Goal: Task Accomplishment & Management: Use online tool/utility

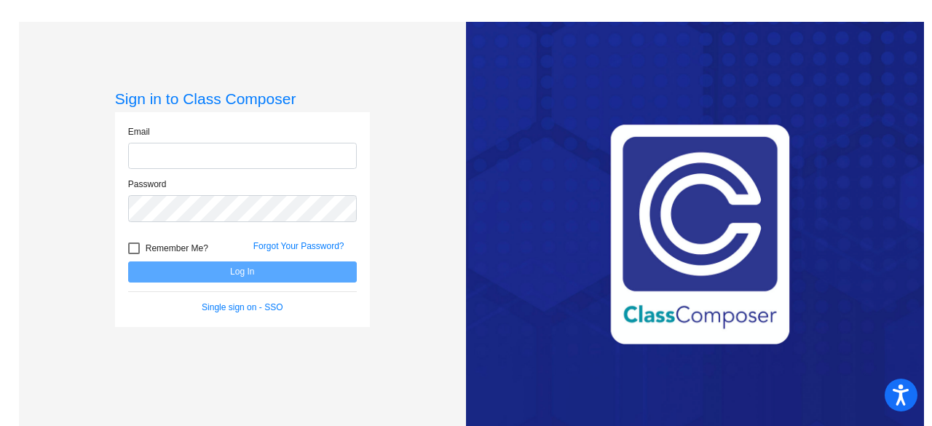
type input "[EMAIL_ADDRESS][PERSON_NAME][DOMAIN_NAME]"
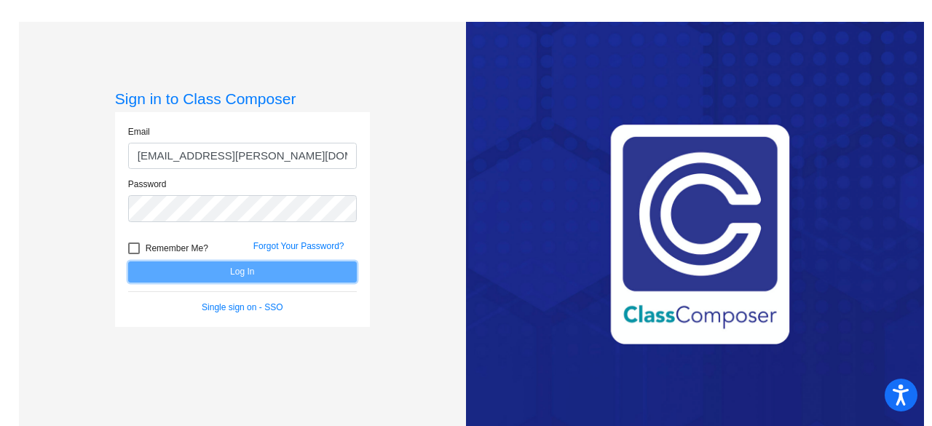
click at [322, 271] on button "Log In" at bounding box center [242, 271] width 229 height 21
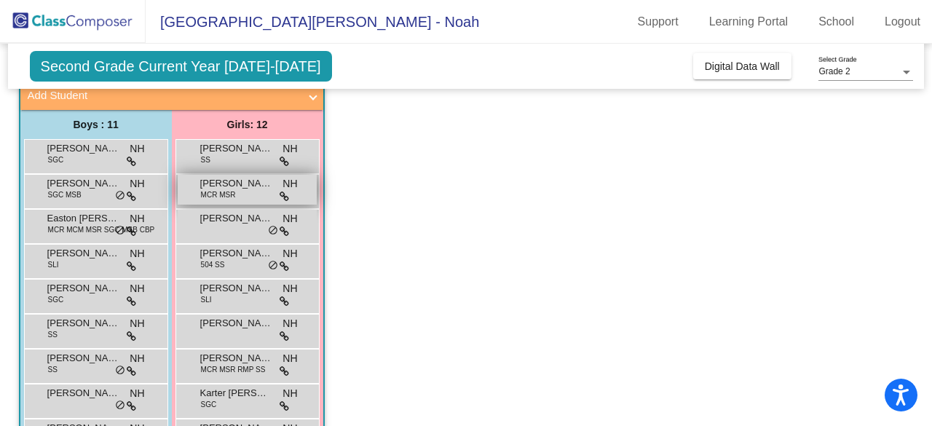
scroll to position [95, 0]
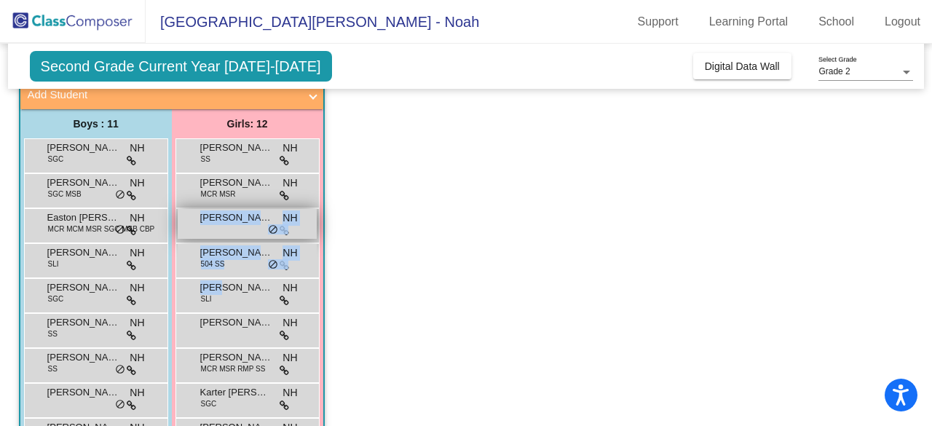
drag, startPoint x: 217, startPoint y: 281, endPoint x: 242, endPoint y: 186, distance: 98.5
click at [242, 186] on div "[PERSON_NAME] SS NH lock do_not_disturb_alt [PERSON_NAME] MCR MSR NH lock do_no…" at bounding box center [247, 347] width 144 height 419
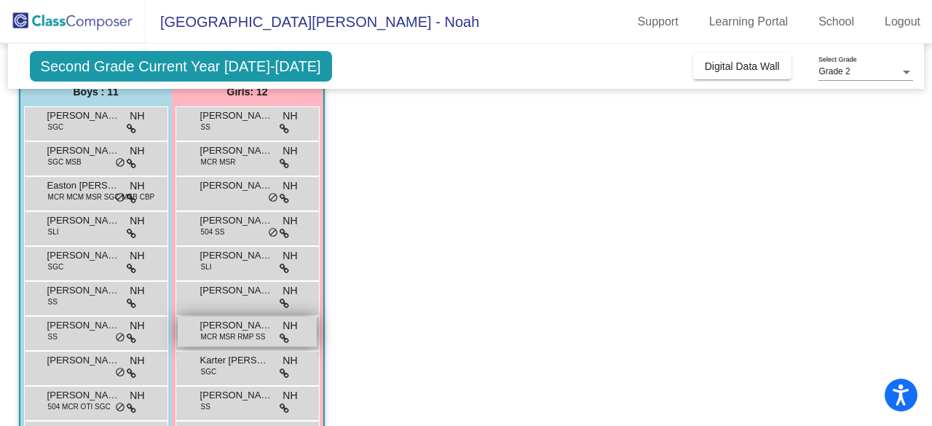
click at [219, 344] on div "[PERSON_NAME] MCR MSR RMP SS NH lock do_not_disturb_alt" at bounding box center [247, 332] width 139 height 30
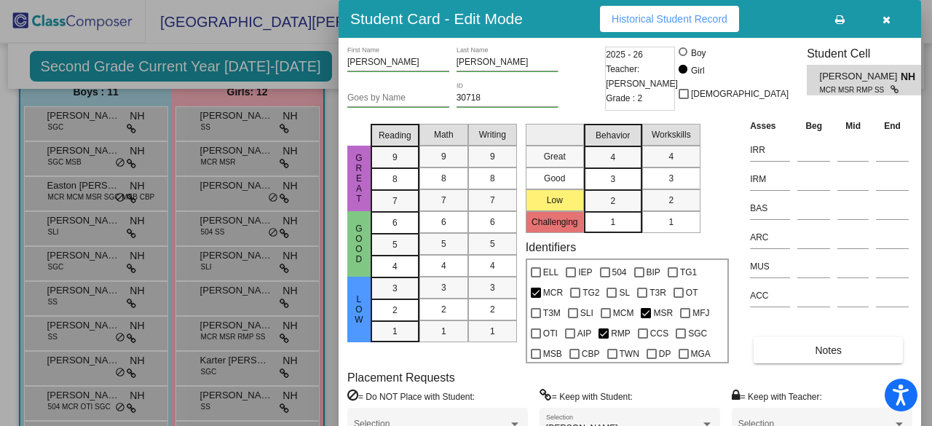
click at [205, 346] on div at bounding box center [466, 213] width 932 height 426
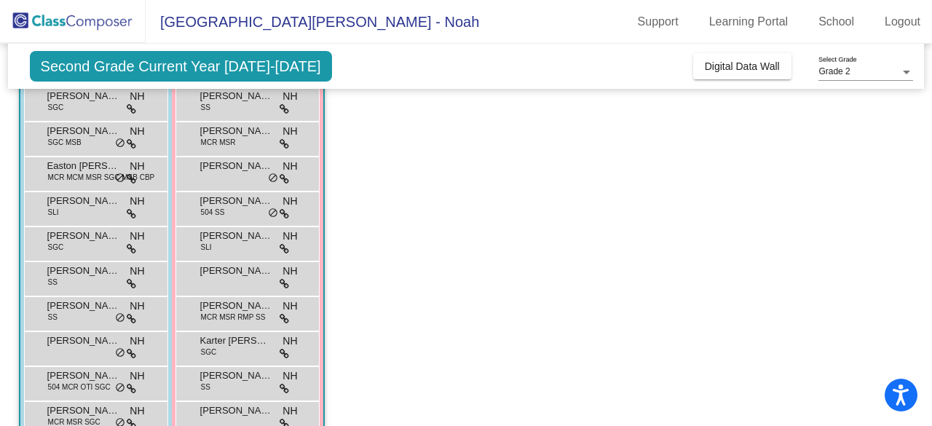
scroll to position [147, 0]
click at [211, 346] on span "SGC" at bounding box center [209, 351] width 16 height 11
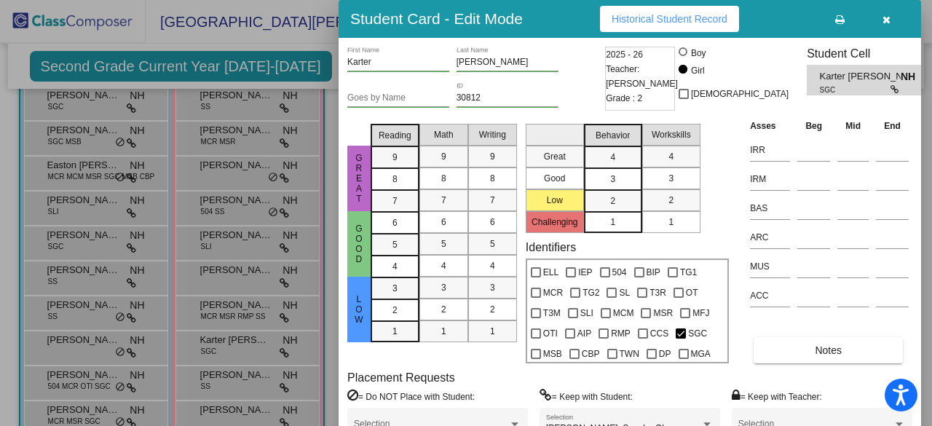
click at [240, 386] on div at bounding box center [466, 213] width 932 height 426
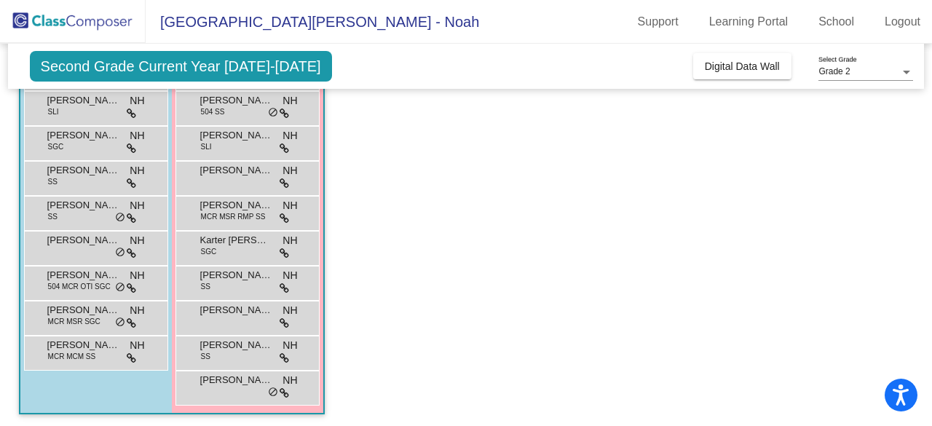
scroll to position [248, 0]
click at [198, 288] on div "[PERSON_NAME] [PERSON_NAME] NH lock do_not_disturb_alt" at bounding box center [247, 281] width 139 height 30
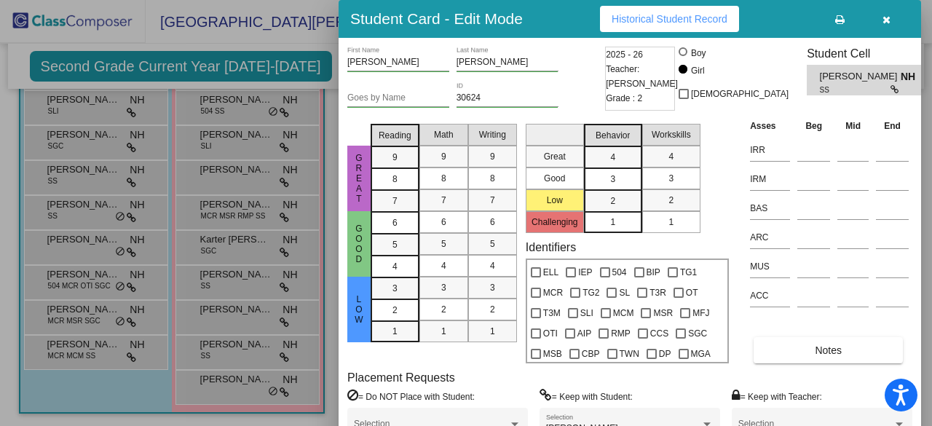
click at [170, 375] on div at bounding box center [466, 213] width 932 height 426
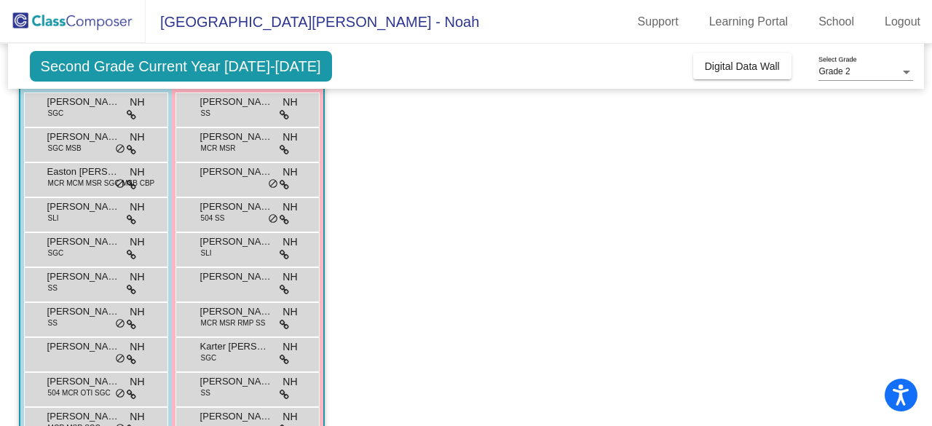
scroll to position [138, 0]
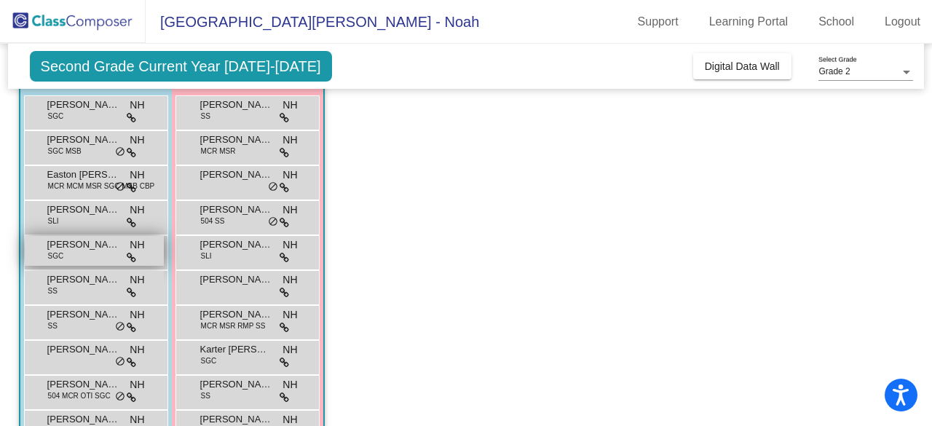
click at [88, 237] on span "[PERSON_NAME]" at bounding box center [83, 244] width 73 height 15
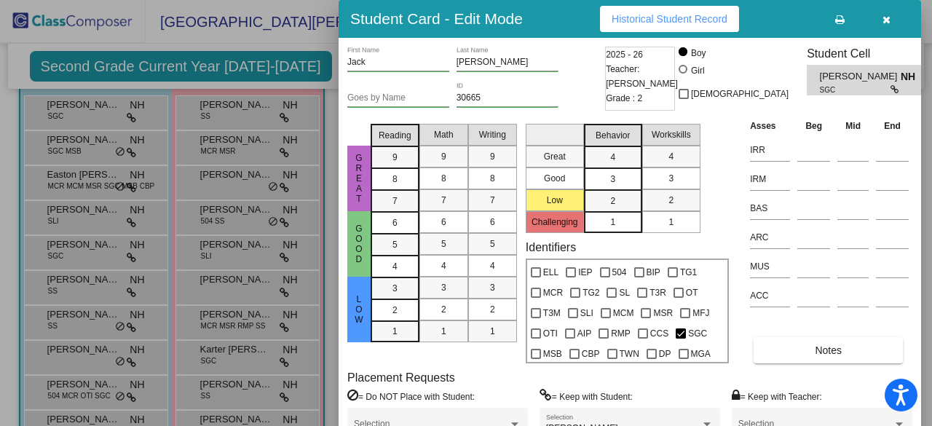
click at [251, 116] on div at bounding box center [466, 213] width 932 height 426
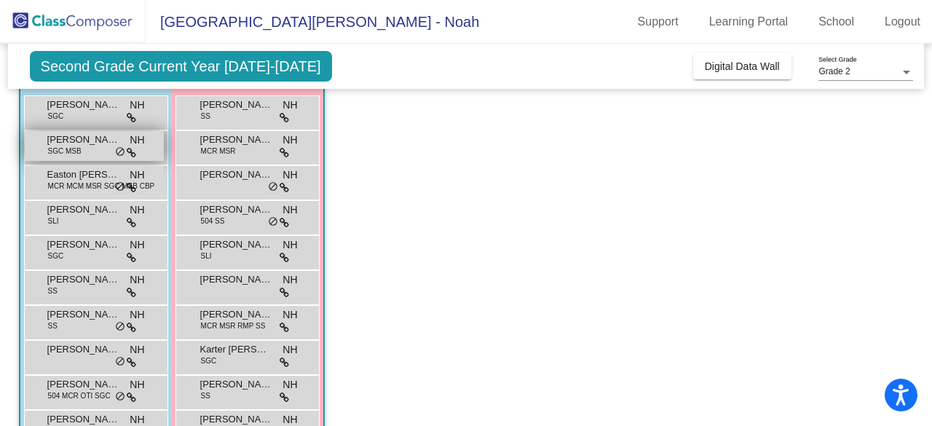
click at [74, 149] on span "SGC MSB" at bounding box center [64, 151] width 33 height 11
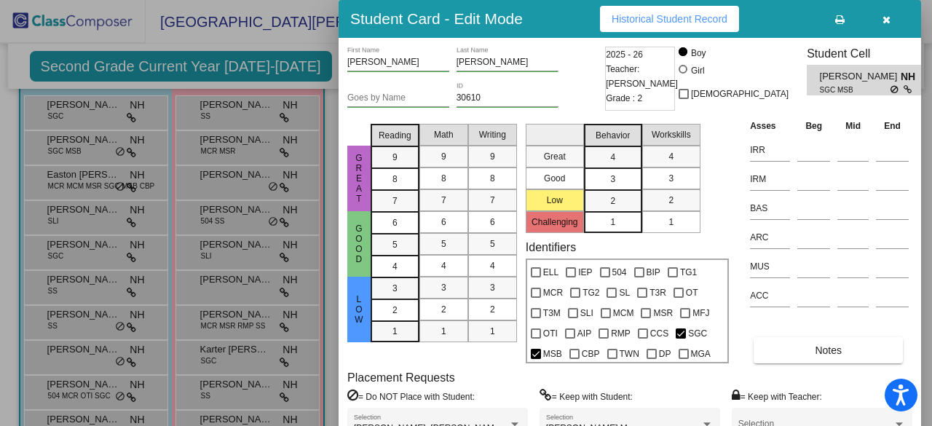
click at [319, 82] on div at bounding box center [466, 213] width 932 height 426
